Goal: Information Seeking & Learning: Learn about a topic

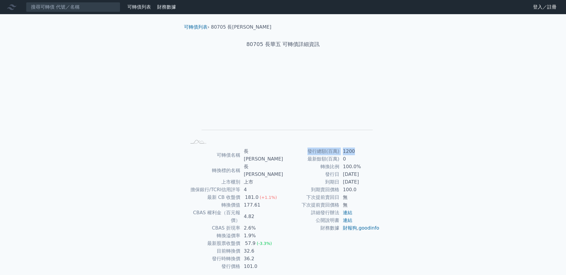
drag, startPoint x: 308, startPoint y: 151, endPoint x: 352, endPoint y: 154, distance: 43.8
click at [352, 154] on tr "發行總額(百萬) 1200" at bounding box center [331, 151] width 97 height 8
drag, startPoint x: 213, startPoint y: 182, endPoint x: 257, endPoint y: 182, distance: 44.5
click at [257, 193] on tr "最新 CB 收盤價 181.0 (+1.1%)" at bounding box center [234, 197] width 97 height 8
drag, startPoint x: 224, startPoint y: 189, endPoint x: 260, endPoint y: 188, distance: 35.7
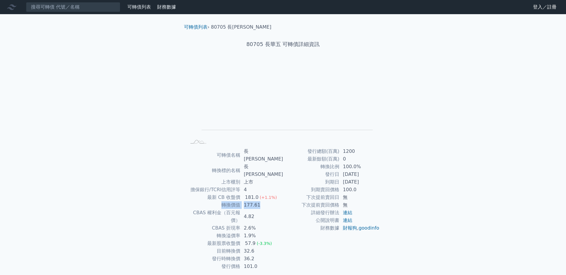
click at [260, 201] on tr "轉換價值 177.61" at bounding box center [234, 205] width 97 height 8
drag, startPoint x: 219, startPoint y: 228, endPoint x: 256, endPoint y: 228, distance: 37.5
click at [256, 247] on tr "目前轉換價 32.6" at bounding box center [234, 251] width 97 height 8
drag, startPoint x: 216, startPoint y: 234, endPoint x: 254, endPoint y: 234, distance: 38.3
click at [254, 255] on tr "發行時轉換價 36.2" at bounding box center [234, 259] width 97 height 8
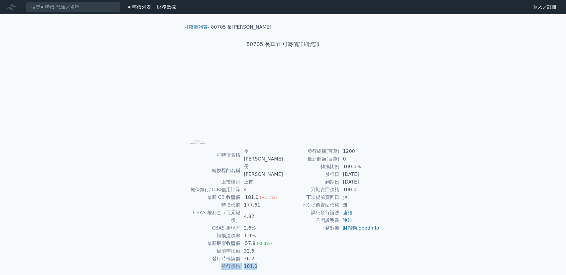
drag, startPoint x: 224, startPoint y: 241, endPoint x: 264, endPoint y: 245, distance: 40.9
click at [264, 262] on tr "發行價格 101.0" at bounding box center [234, 266] width 97 height 8
drag, startPoint x: 326, startPoint y: 183, endPoint x: 365, endPoint y: 183, distance: 38.9
click at [365, 183] on tr "到期日 2026-03-13" at bounding box center [331, 182] width 97 height 8
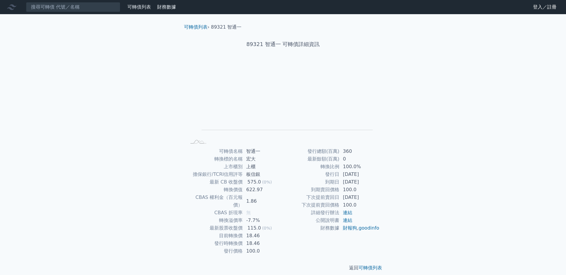
drag, startPoint x: 326, startPoint y: 182, endPoint x: 365, endPoint y: 181, distance: 38.6
click at [365, 181] on tr "到期日 [DATE]" at bounding box center [331, 182] width 97 height 8
click at [308, 197] on td "下次提前賣回日" at bounding box center [311, 197] width 56 height 8
drag, startPoint x: 308, startPoint y: 197, endPoint x: 364, endPoint y: 197, distance: 56.0
click at [364, 197] on tr "下次提前賣回日 [DATE]" at bounding box center [331, 197] width 97 height 8
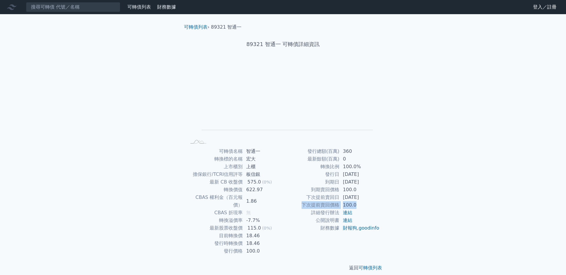
drag, startPoint x: 301, startPoint y: 205, endPoint x: 359, endPoint y: 205, distance: 57.2
click at [359, 205] on tr "下次提前賣回價格 100.0" at bounding box center [331, 205] width 97 height 8
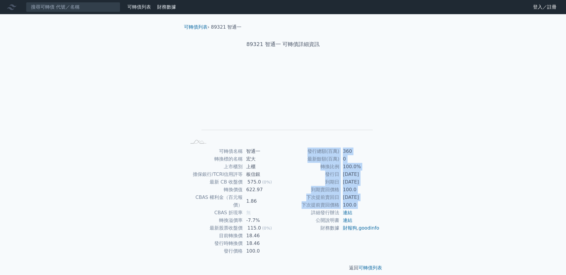
drag, startPoint x: 311, startPoint y: 213, endPoint x: 394, endPoint y: 196, distance: 84.9
click at [394, 196] on div "可轉債列表 › 89321 智通一 89321 智通一 可轉債詳細資訊 Zoom Out L L Chart created using amCharts l…" at bounding box center [283, 147] width 227 height 267
click at [411, 170] on div "可轉債列表 財務數據 可轉債列表 財務數據 登入／註冊 登入／註冊 可轉債列表 › 89321 智通一 89321 智通一 可轉債詳細資訊 Zoom Out …" at bounding box center [283, 140] width 566 height 281
